Goal: Check status

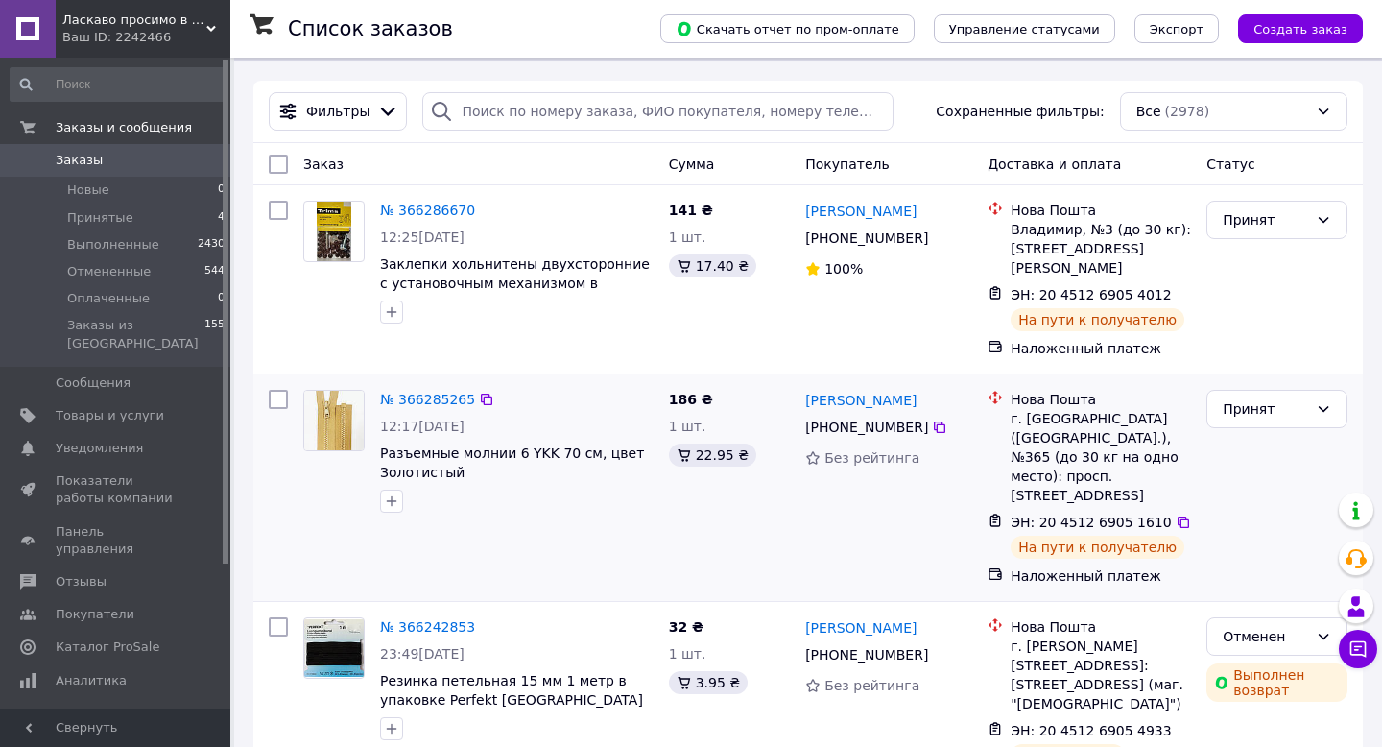
scroll to position [59, 0]
click at [414, 391] on link "№ 366285265" at bounding box center [427, 398] width 95 height 15
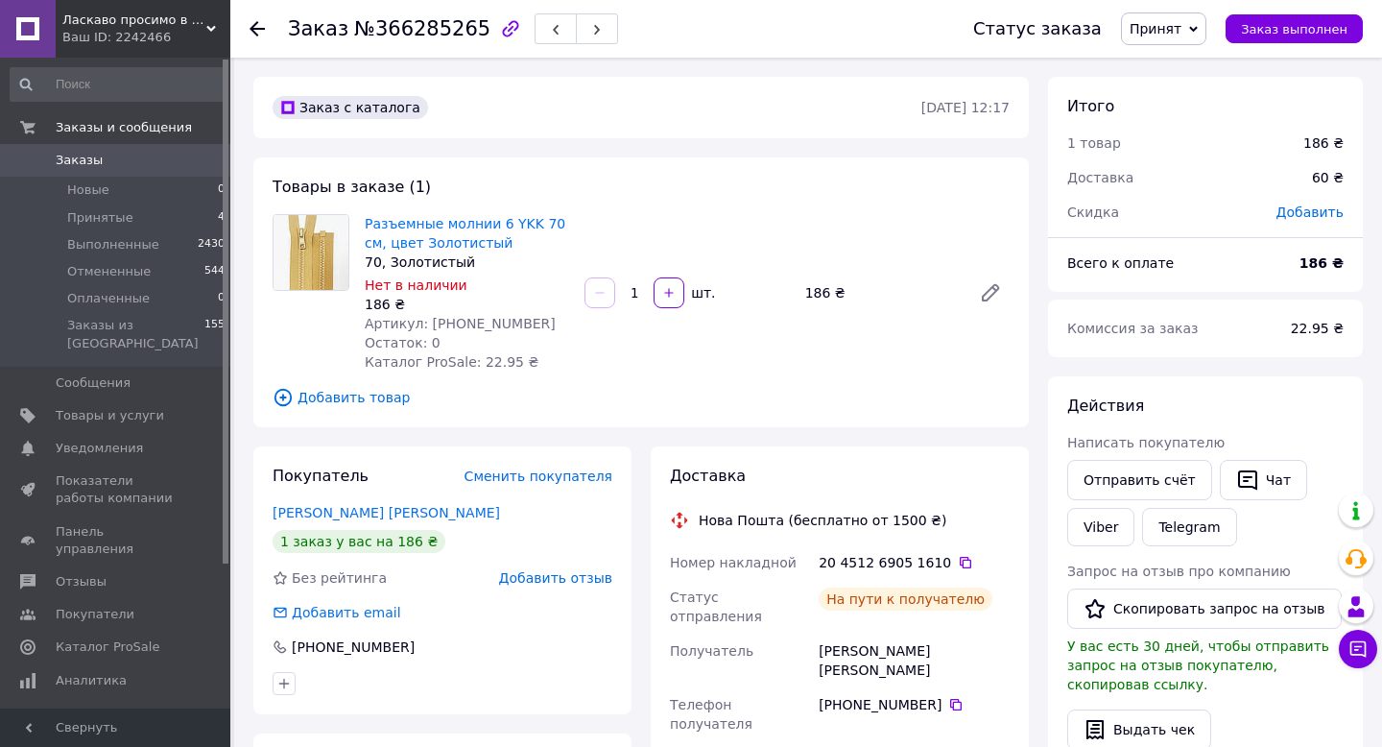
click at [252, 27] on use at bounding box center [257, 28] width 15 height 15
